Goal: Information Seeking & Learning: Learn about a topic

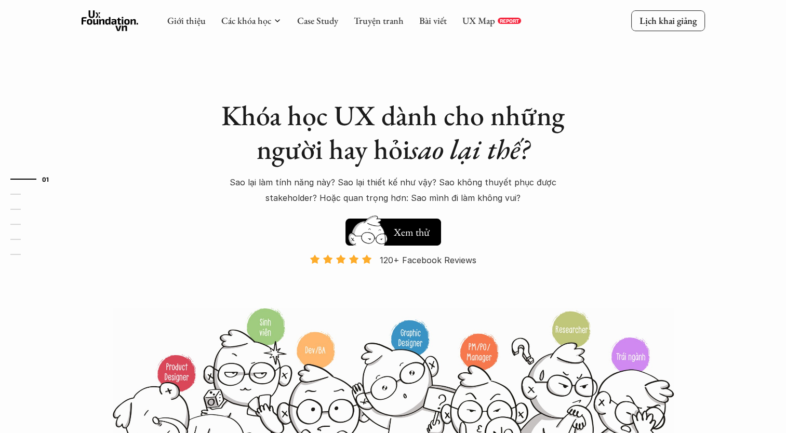
click at [644, 113] on div "Khóa học UX dành cho những người hay hỏi sao lại thế? Sao lại làm tính năng này…" at bounding box center [393, 237] width 623 height 475
click at [507, 154] on em "sao lại thế?" at bounding box center [469, 149] width 119 height 36
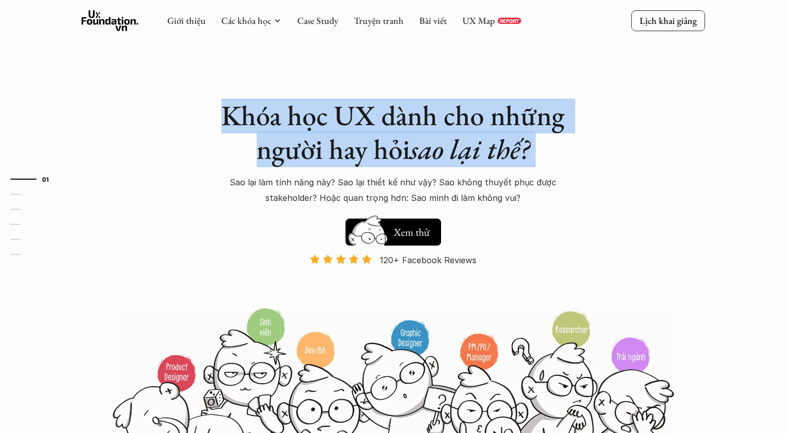
click at [507, 154] on em "sao lại thế?" at bounding box center [469, 149] width 119 height 36
drag, startPoint x: 507, startPoint y: 154, endPoint x: 527, endPoint y: 165, distance: 22.4
click at [527, 165] on em "sao lại thế?" at bounding box center [469, 149] width 119 height 36
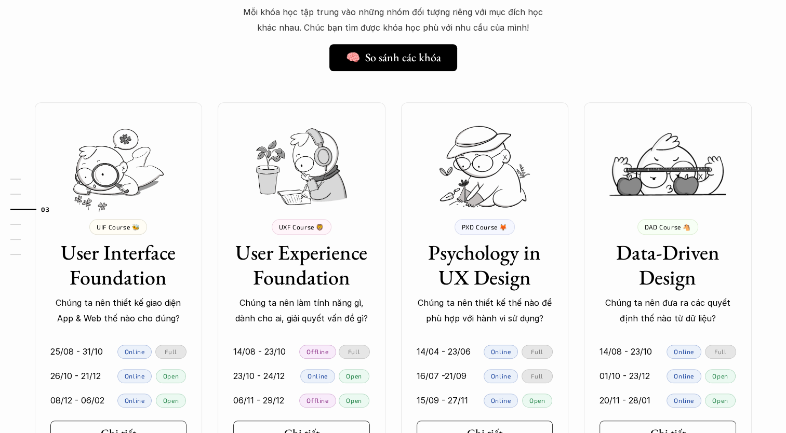
scroll to position [987, 0]
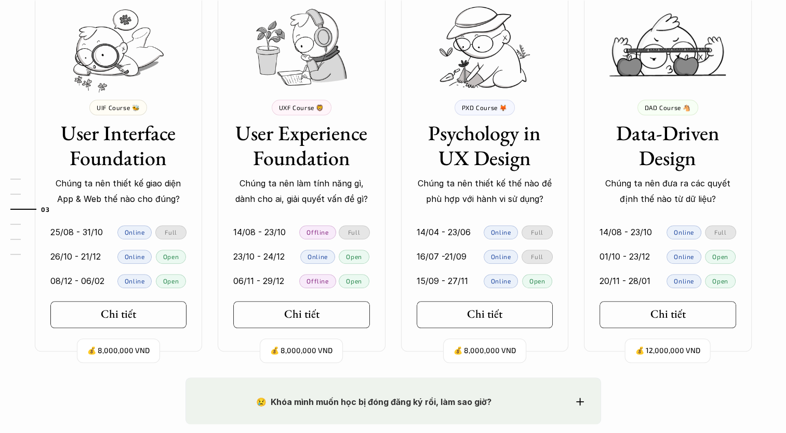
click at [576, 153] on div "💰 8,000,000 VND UIF Course 🐝 User Interface Foundation Chúng ta nên thiết kế gi…" at bounding box center [393, 167] width 748 height 369
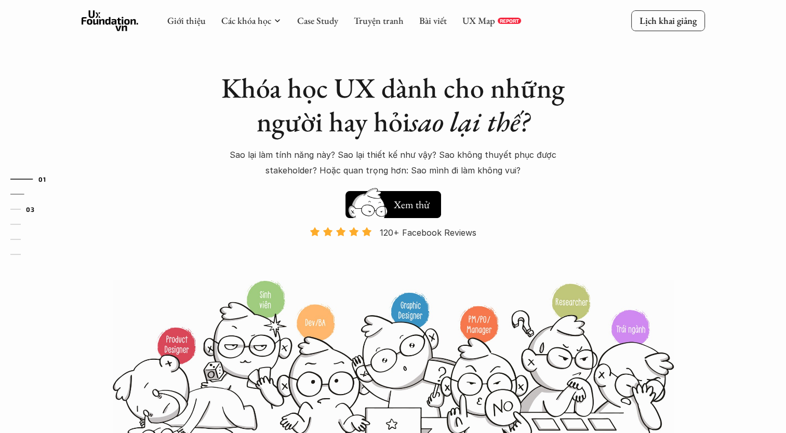
scroll to position [0, 0]
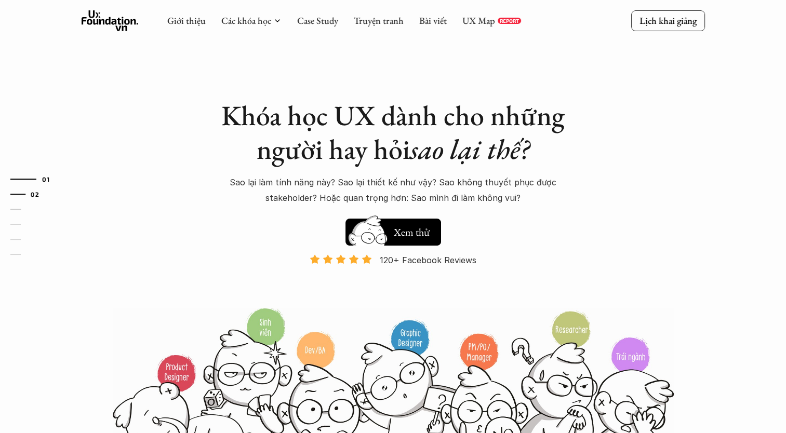
click at [17, 193] on link "02" at bounding box center [34, 194] width 49 height 12
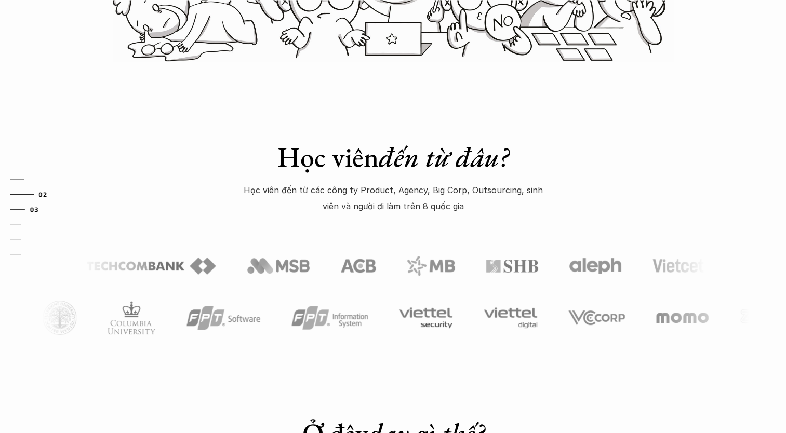
click at [20, 206] on link "03" at bounding box center [34, 209] width 49 height 12
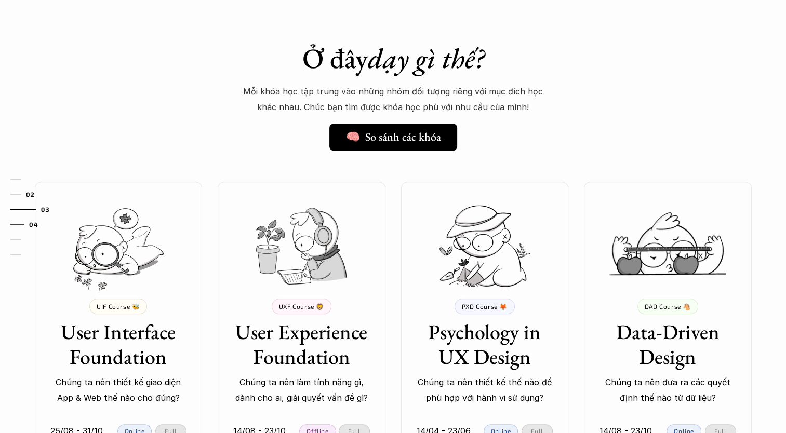
click at [19, 219] on link "04" at bounding box center [34, 224] width 49 height 12
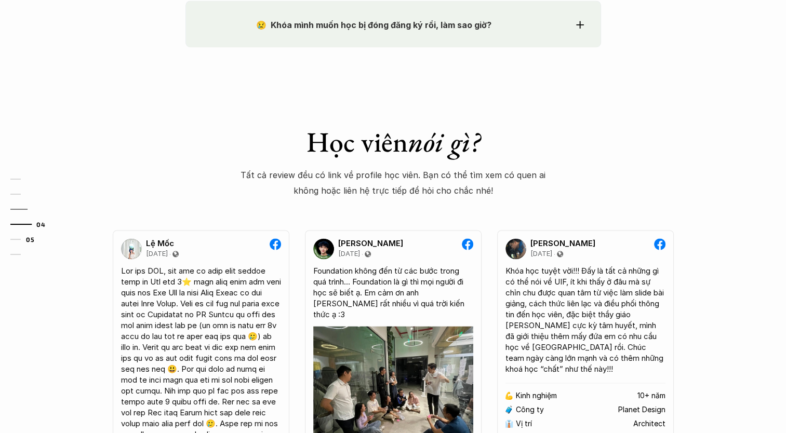
click at [15, 239] on div at bounding box center [15, 239] width 10 height 1
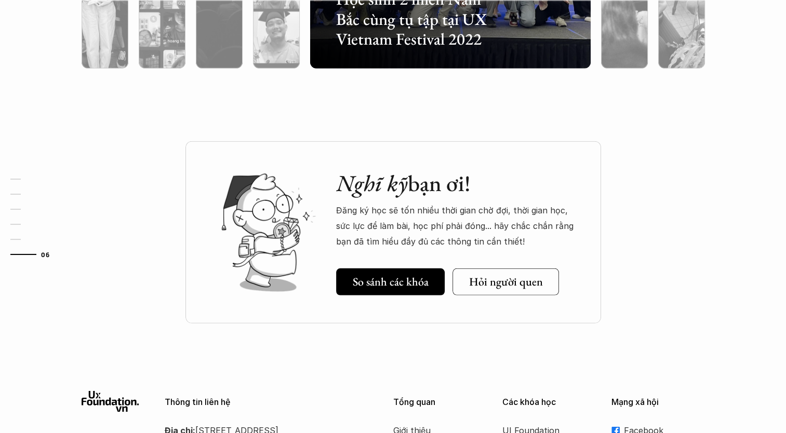
scroll to position [3131, 0]
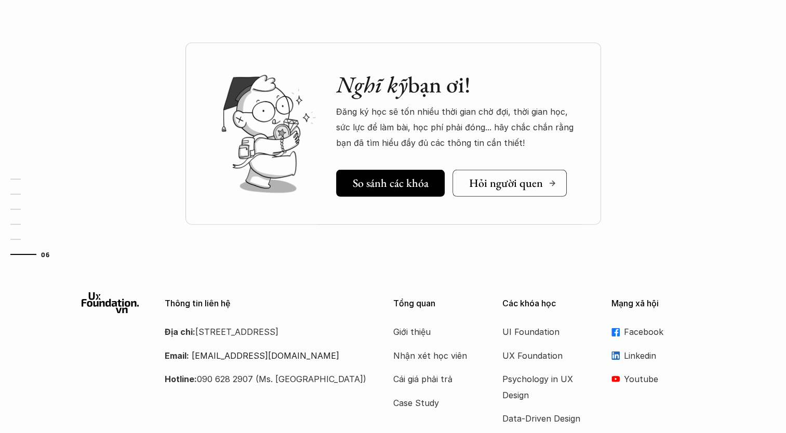
click at [524, 180] on h5 "Hỏi người quen" at bounding box center [505, 184] width 74 height 14
click at [708, 55] on div "Nghĩ kỹ bạn ơi! Đăng ký học sẽ tốn nhiều thời gian chờ đợi, thời gian học, sức …" at bounding box center [393, 160] width 786 height 234
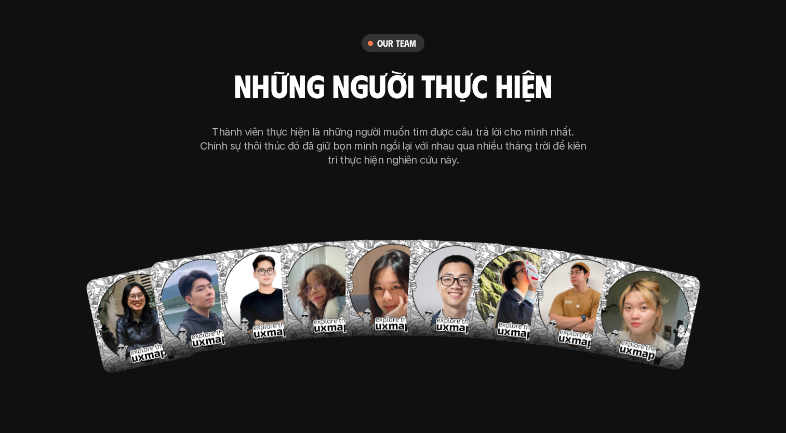
scroll to position [6283, 0]
